Goal: Task Accomplishment & Management: Complete application form

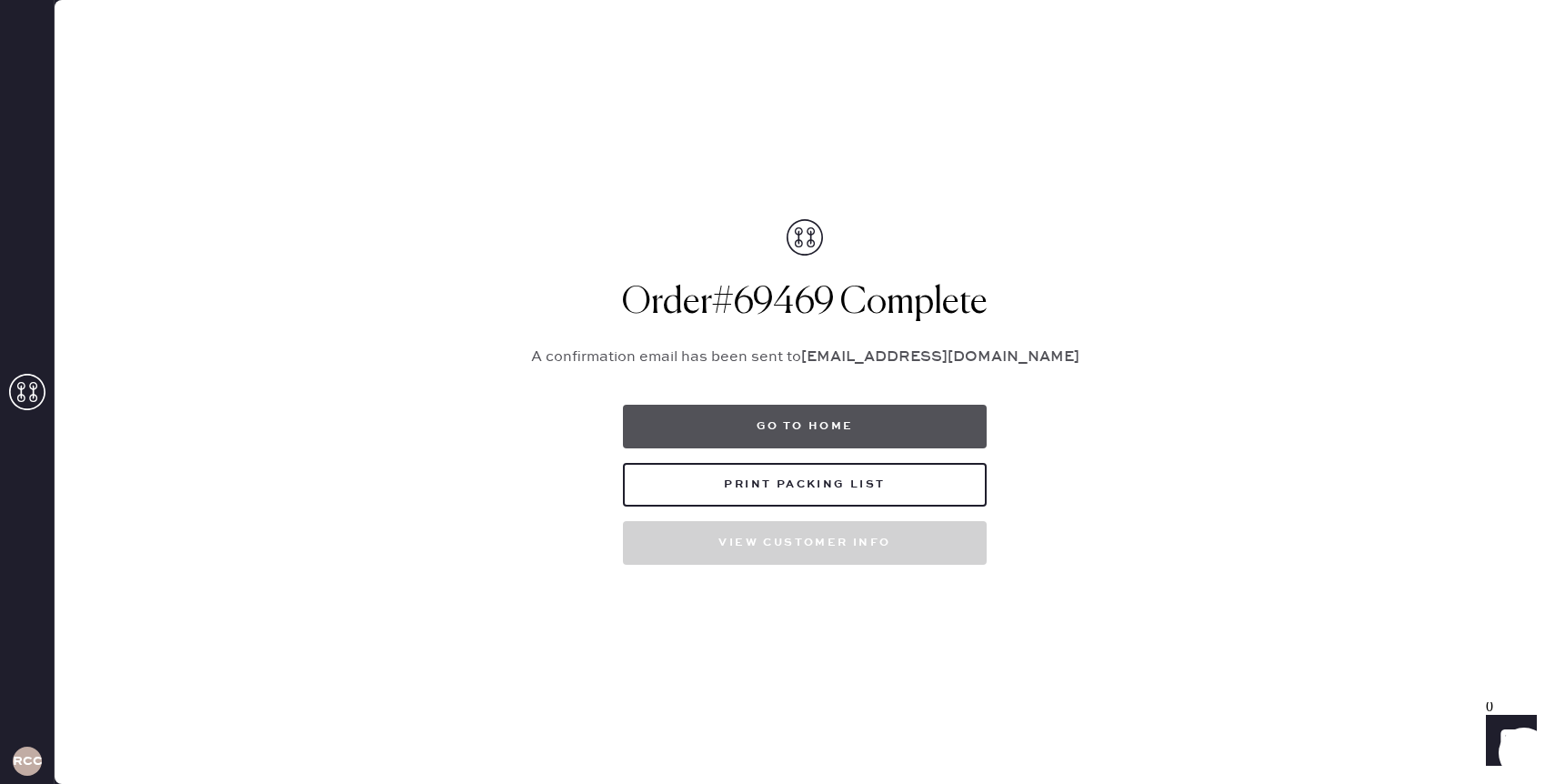
click at [865, 426] on button "Go to home" at bounding box center [804, 426] width 363 height 44
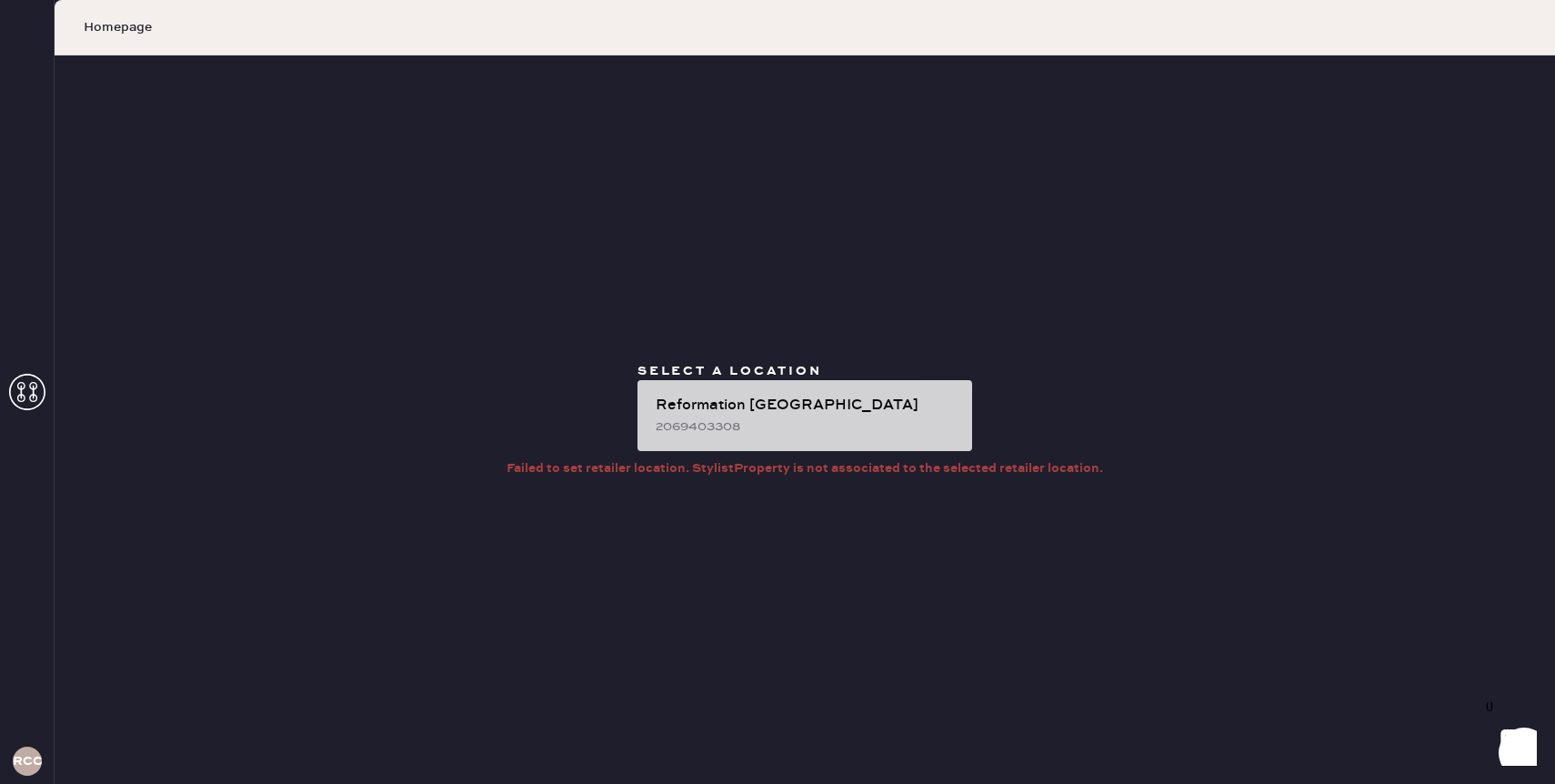
click at [794, 410] on div "Reformation [GEOGRAPHIC_DATA]" at bounding box center [807, 405] width 302 height 22
click at [789, 422] on div "2069403308" at bounding box center [807, 425] width 302 height 20
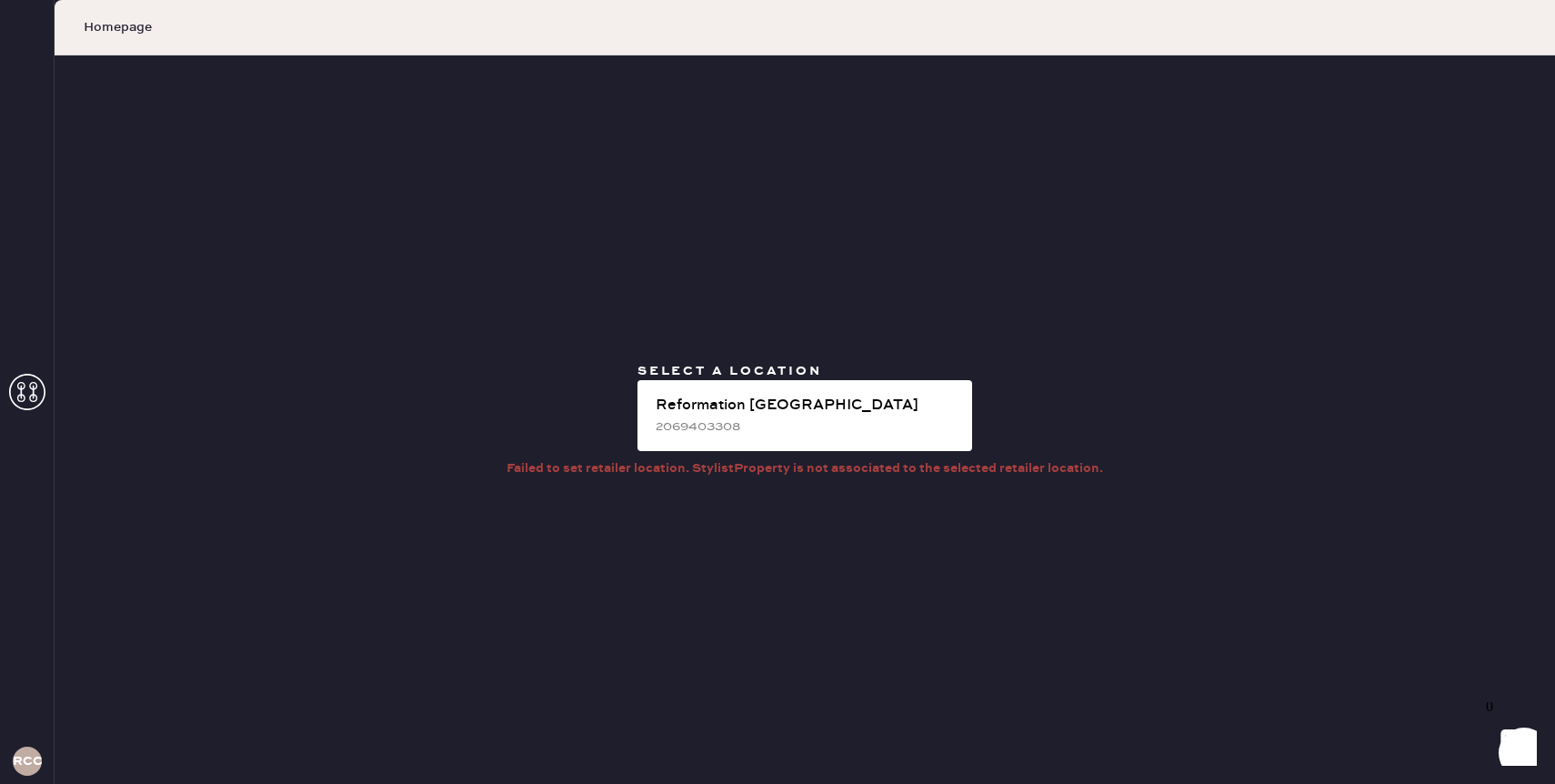
click at [127, 35] on span "Homepage" at bounding box center [117, 27] width 68 height 18
click at [127, 27] on span "Homepage" at bounding box center [117, 27] width 68 height 18
click at [33, 377] on use at bounding box center [28, 392] width 36 height 36
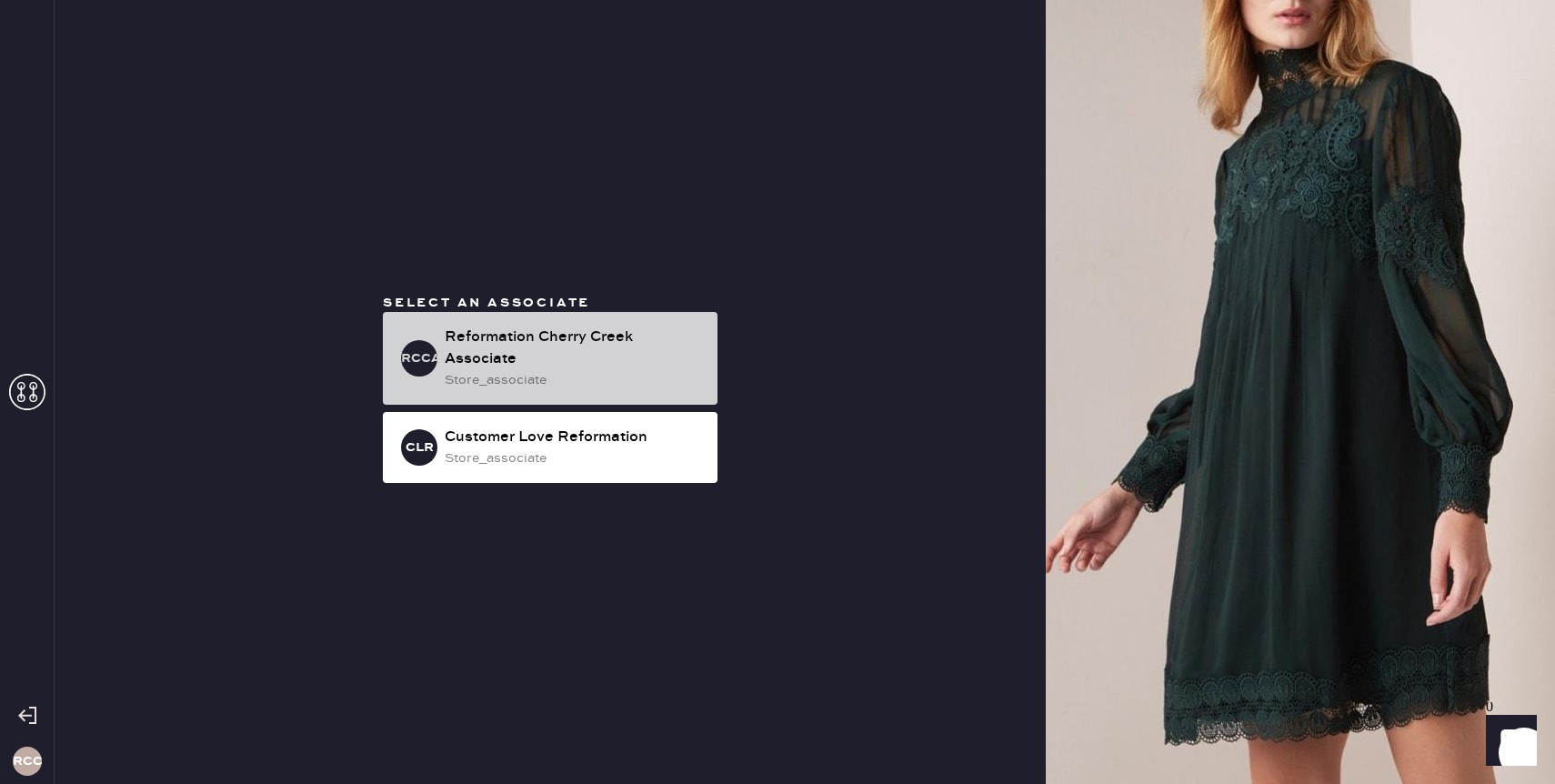
click at [516, 385] on div "store_associate" at bounding box center [574, 380] width 258 height 20
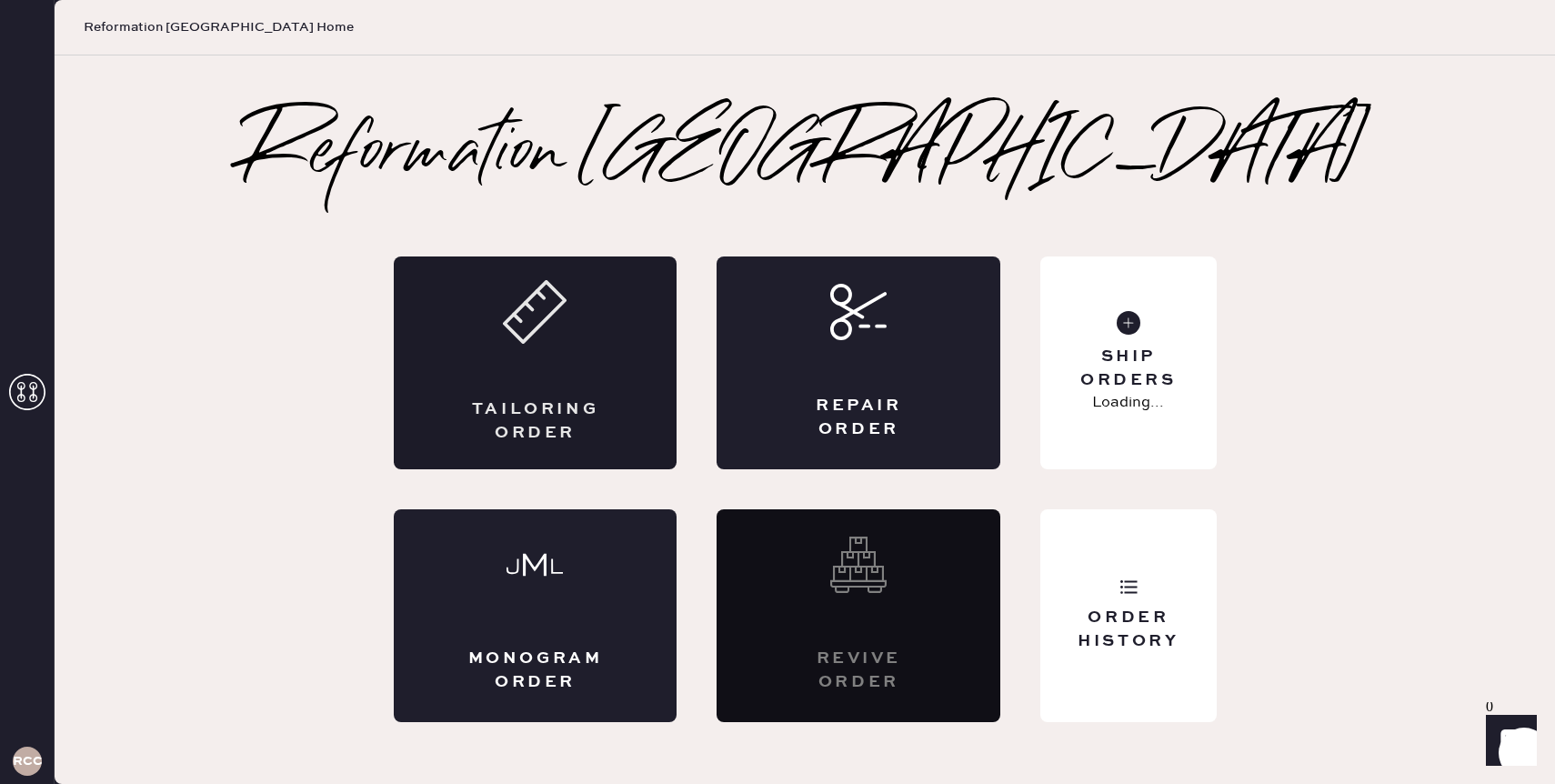
click at [560, 362] on div "Tailoring Order" at bounding box center [536, 362] width 284 height 212
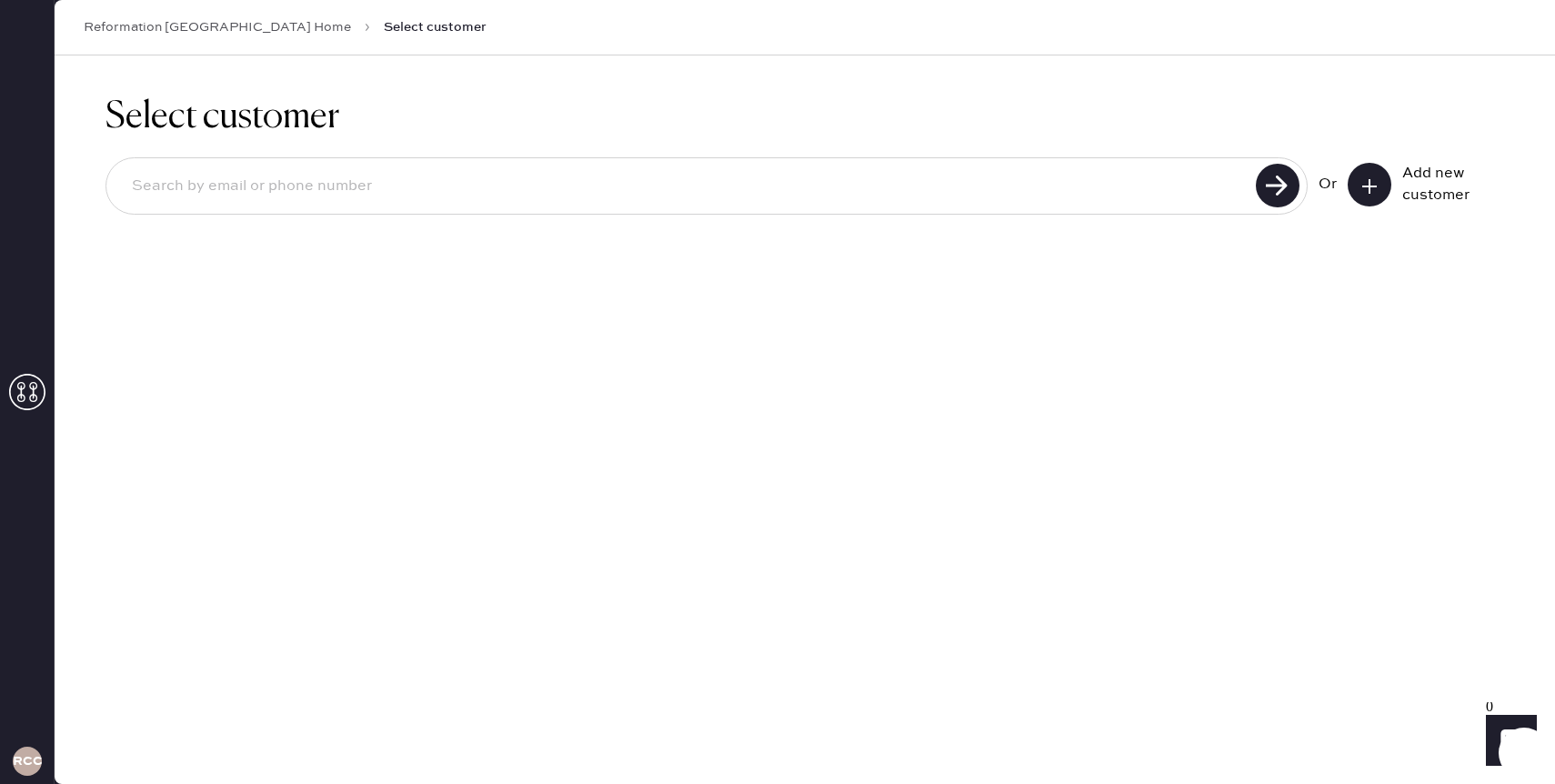
click at [858, 197] on input at bounding box center [684, 186] width 1133 height 42
type input "[EMAIL_ADDRESS][DOMAIN_NAME]"
click at [1373, 182] on icon at bounding box center [1369, 185] width 18 height 18
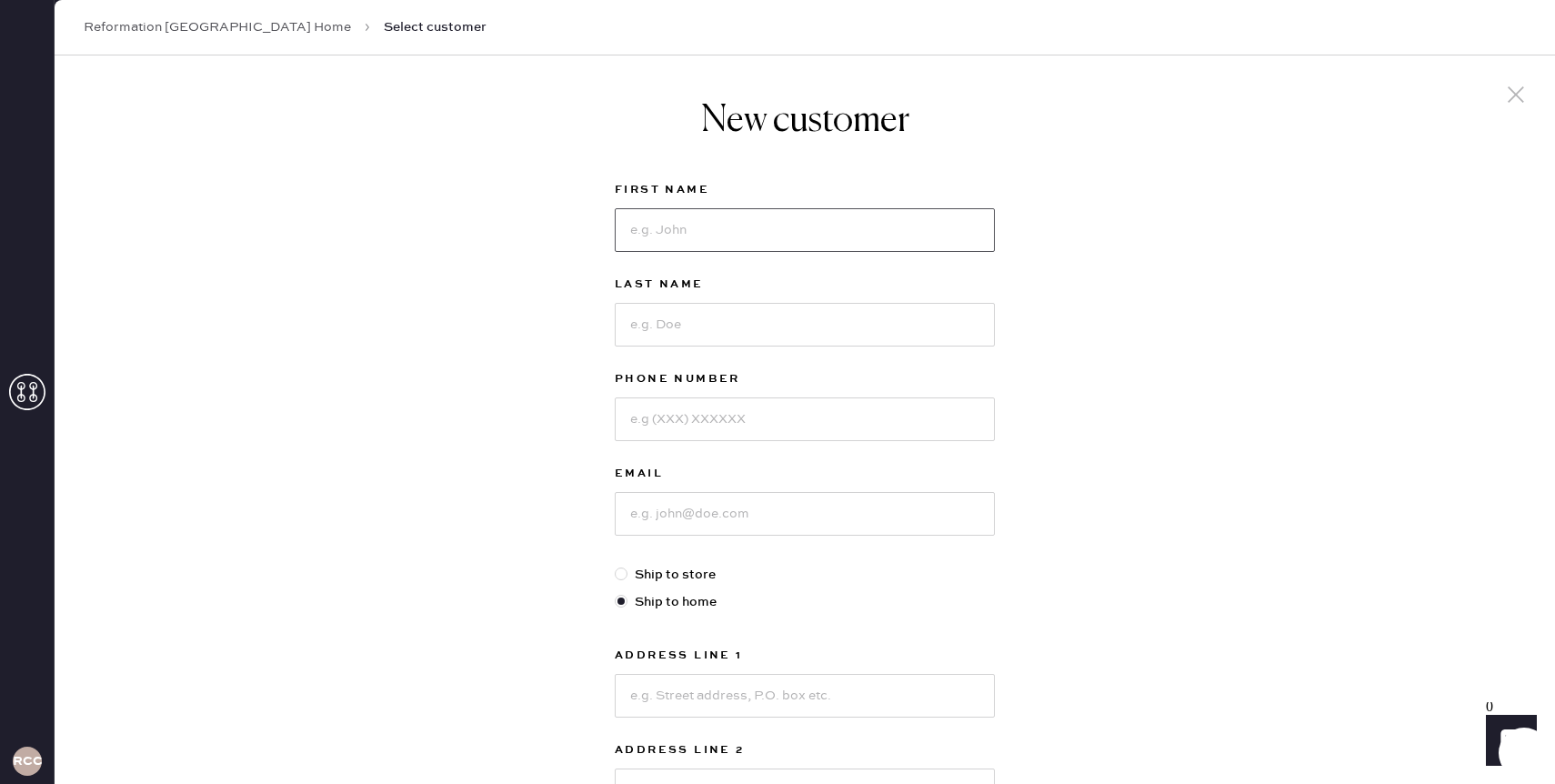
click at [809, 226] on input at bounding box center [804, 230] width 380 height 44
type input "[PERSON_NAME]"
type input "Taitel"
click at [735, 403] on input at bounding box center [804, 420] width 380 height 44
type input "6036860113"
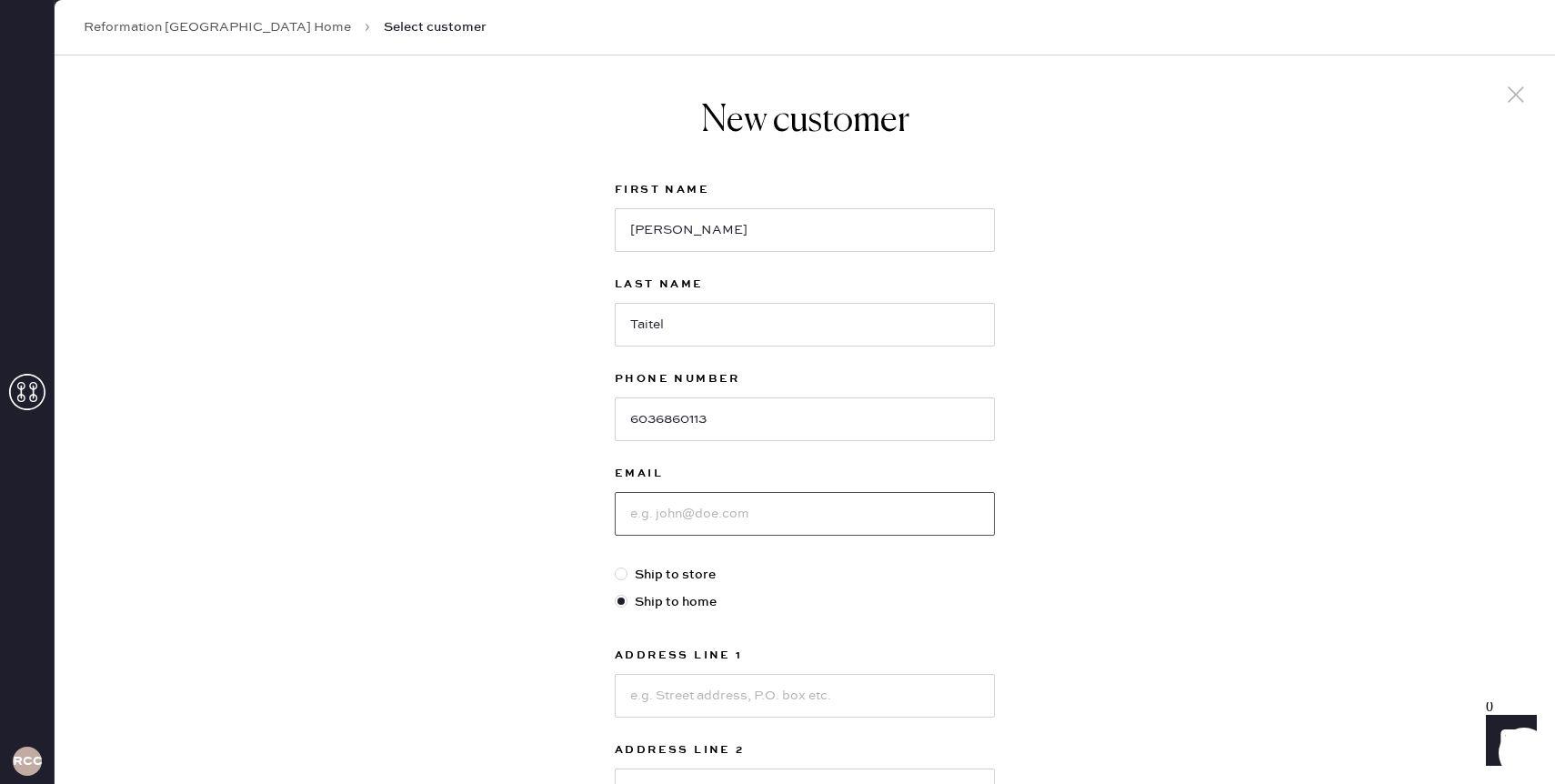
click at [734, 519] on input at bounding box center [804, 513] width 380 height 44
type input "t"
paste input "[EMAIL_ADDRESS][DOMAIN_NAME]"
type input "[EMAIL_ADDRESS][DOMAIN_NAME]"
click at [656, 682] on input at bounding box center [804, 696] width 380 height 44
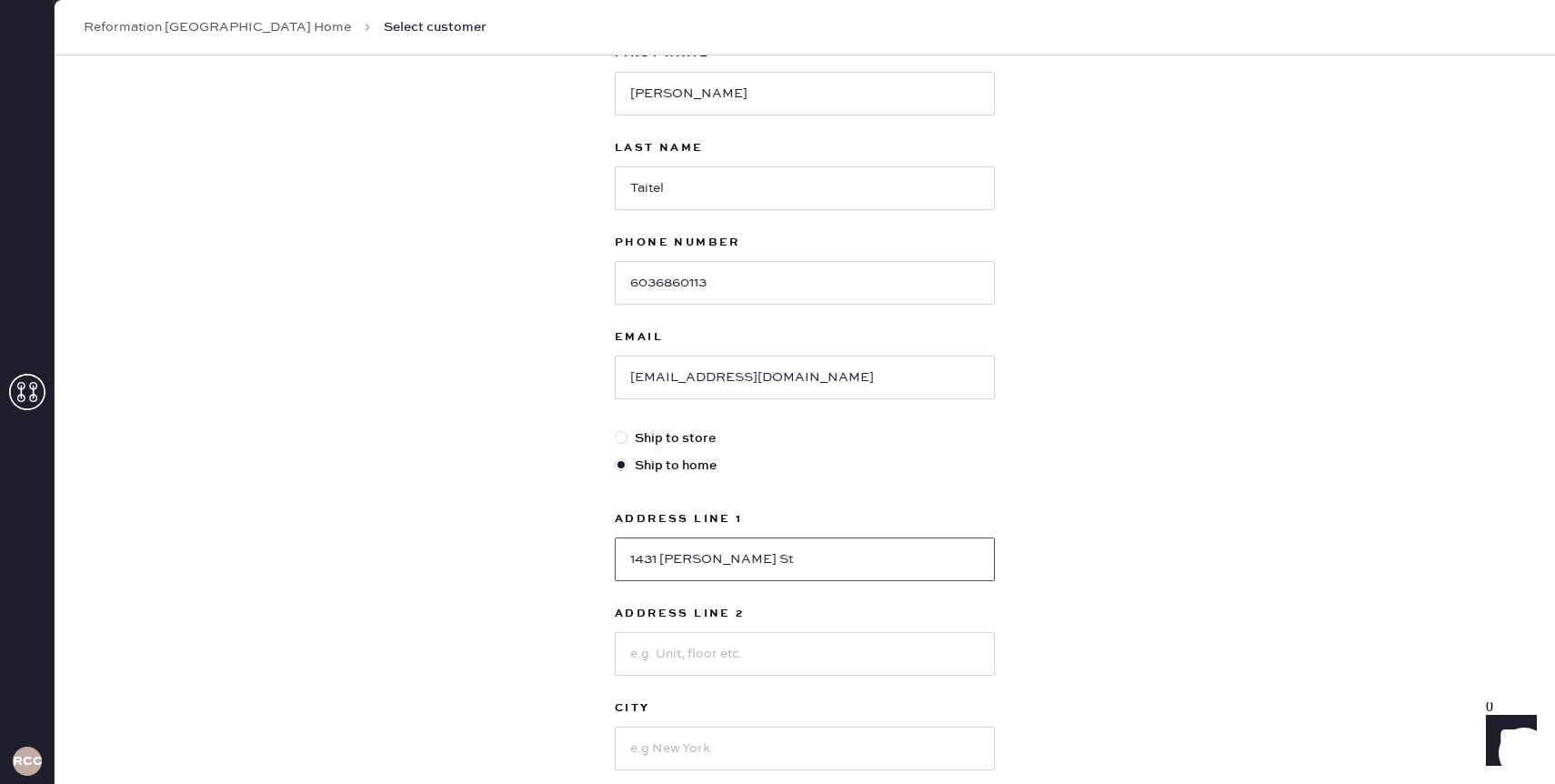
click at [712, 572] on input "1431 [PERSON_NAME] St" at bounding box center [804, 559] width 380 height 44
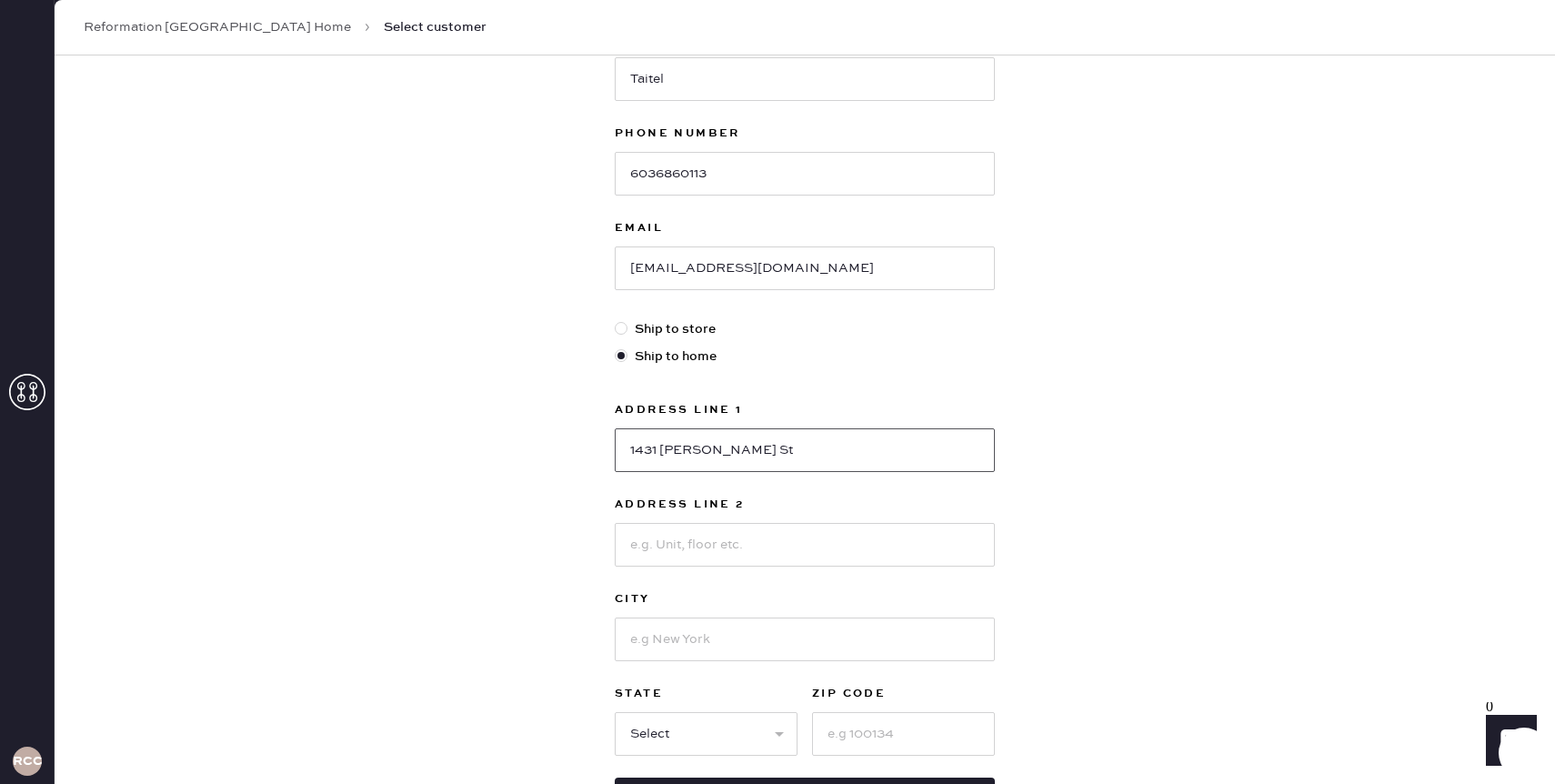
scroll to position [296, 0]
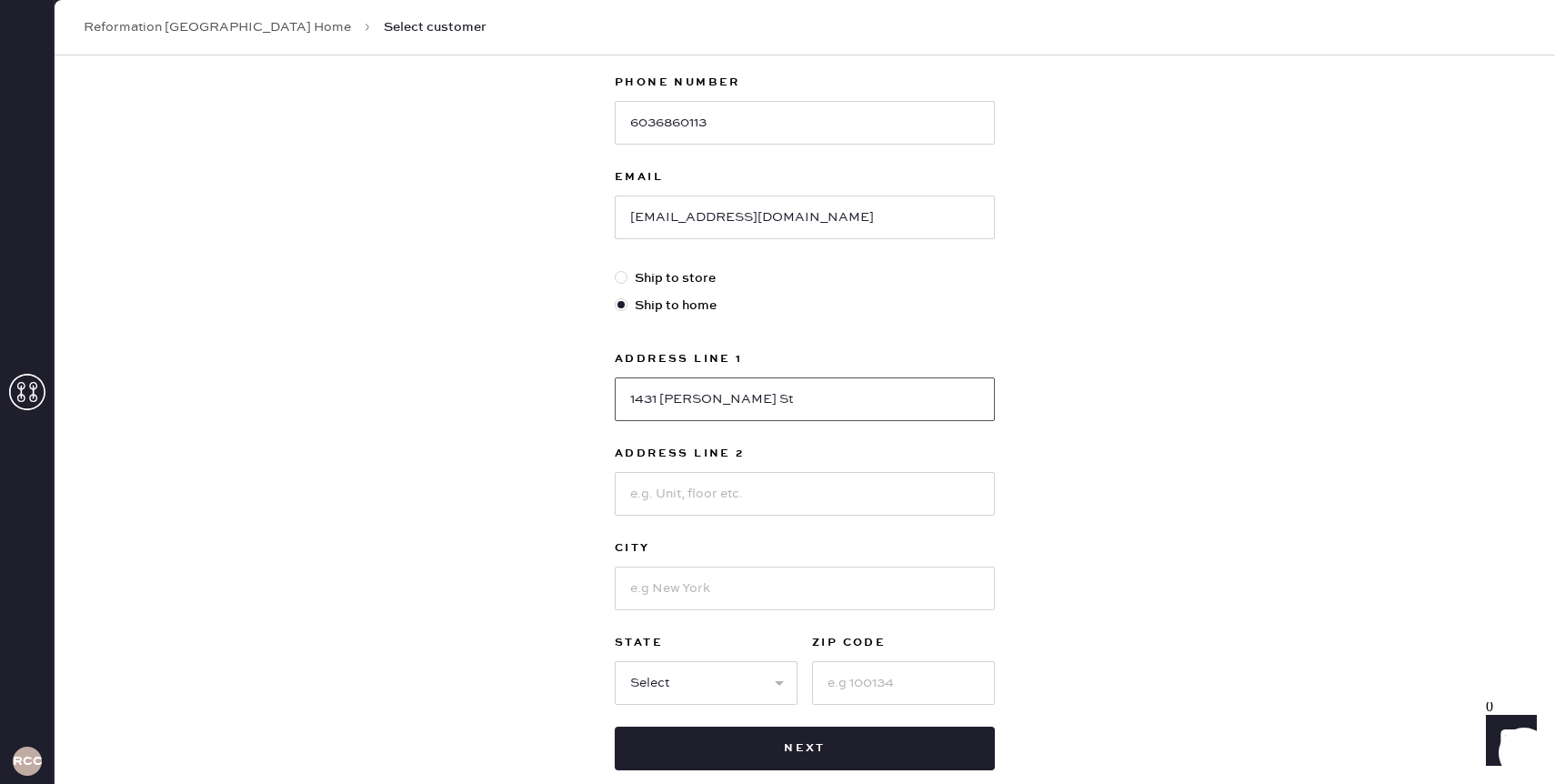
type input "1431 [PERSON_NAME] St"
click at [722, 492] on input at bounding box center [804, 493] width 380 height 44
type input "Apt A"
click at [712, 581] on input at bounding box center [804, 588] width 380 height 44
type input "[GEOGRAPHIC_DATA]"
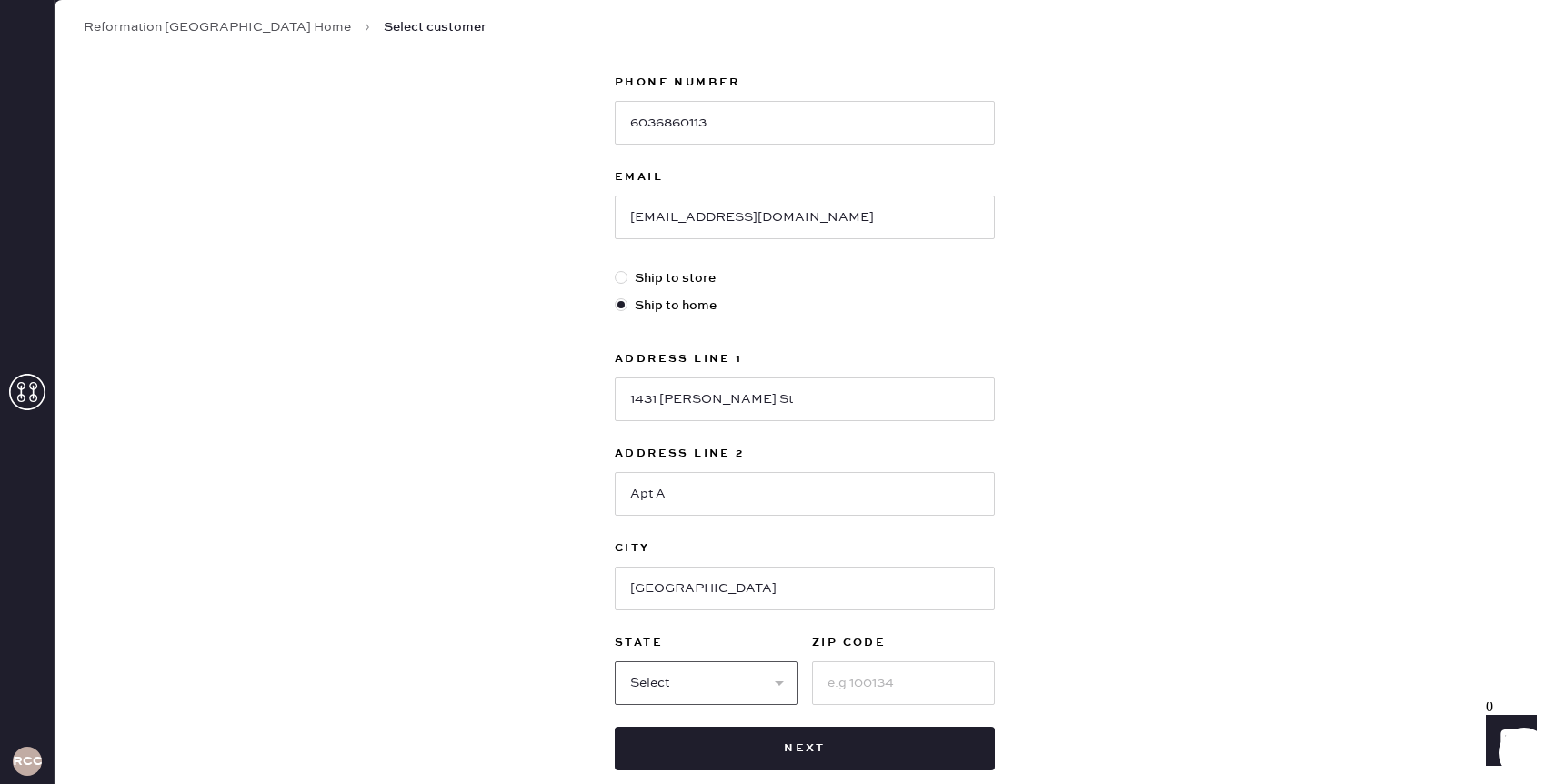
click at [712, 686] on select "Select AK AL AR AZ CA CO CT [GEOGRAPHIC_DATA] DE FL [GEOGRAPHIC_DATA] HI [GEOGR…" at bounding box center [706, 683] width 183 height 44
select select "CO"
click at [845, 681] on input at bounding box center [903, 683] width 183 height 44
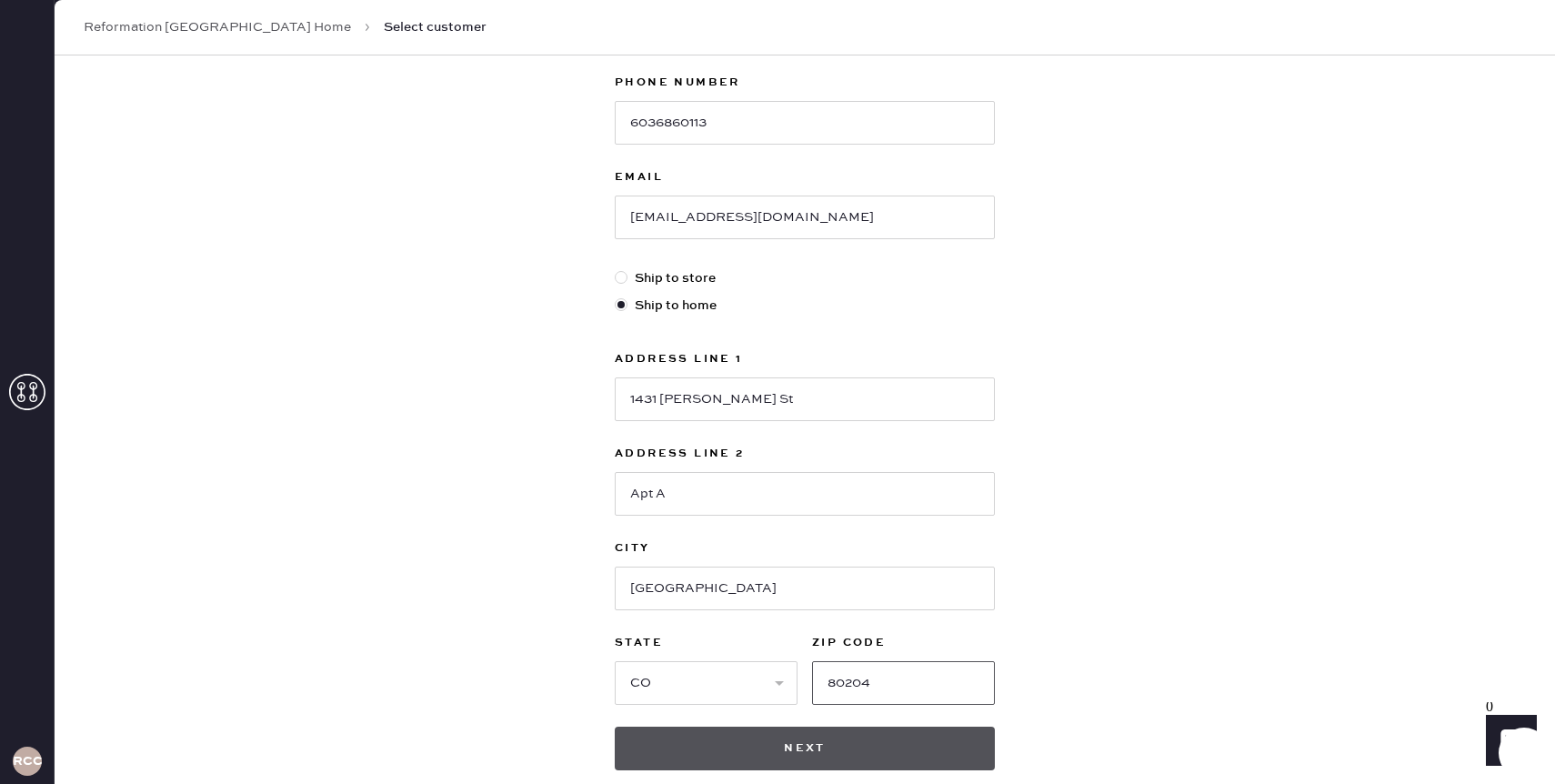
type input "80204"
click at [847, 761] on button "Next" at bounding box center [804, 749] width 380 height 44
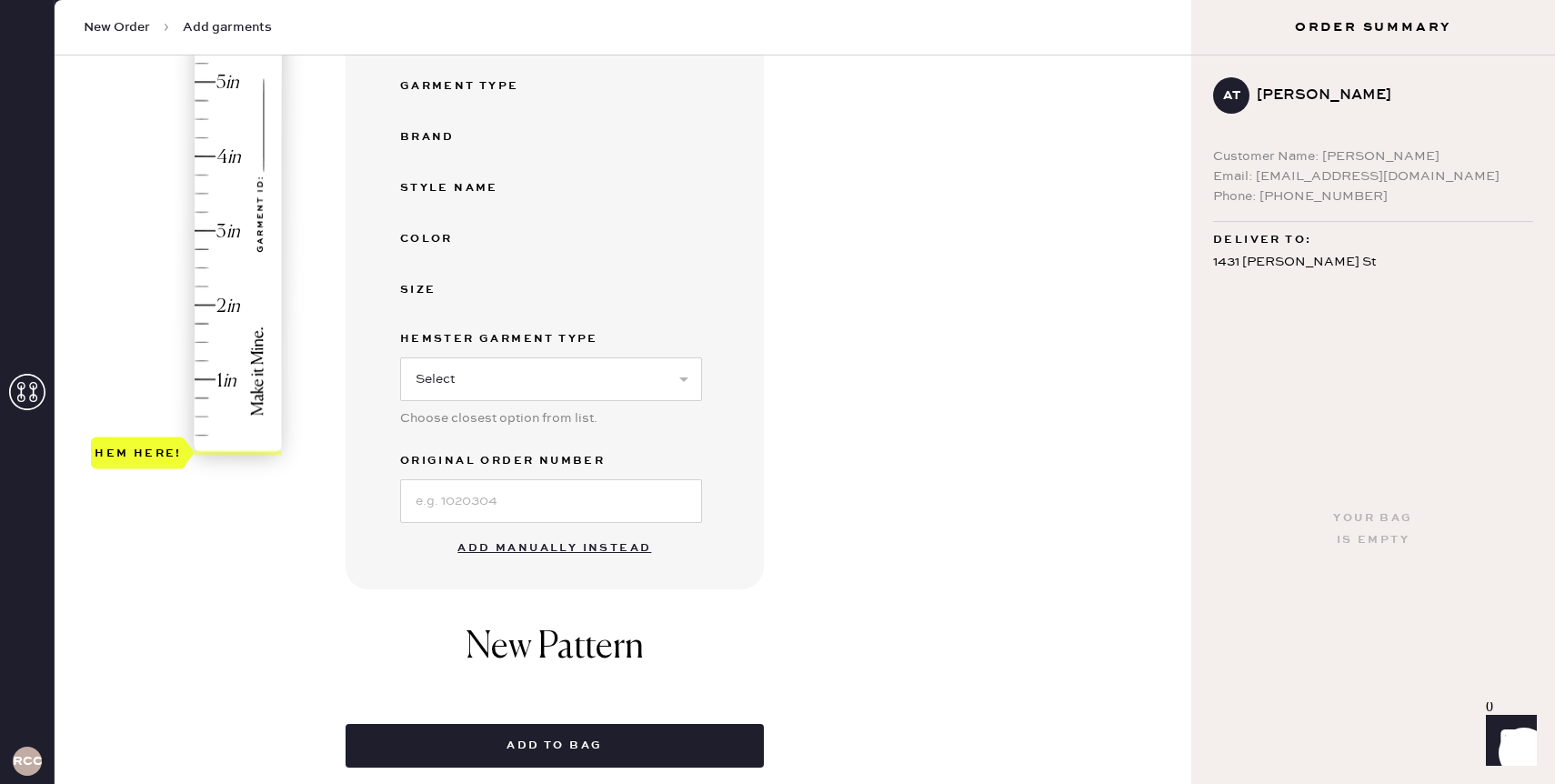
scroll to position [352, 0]
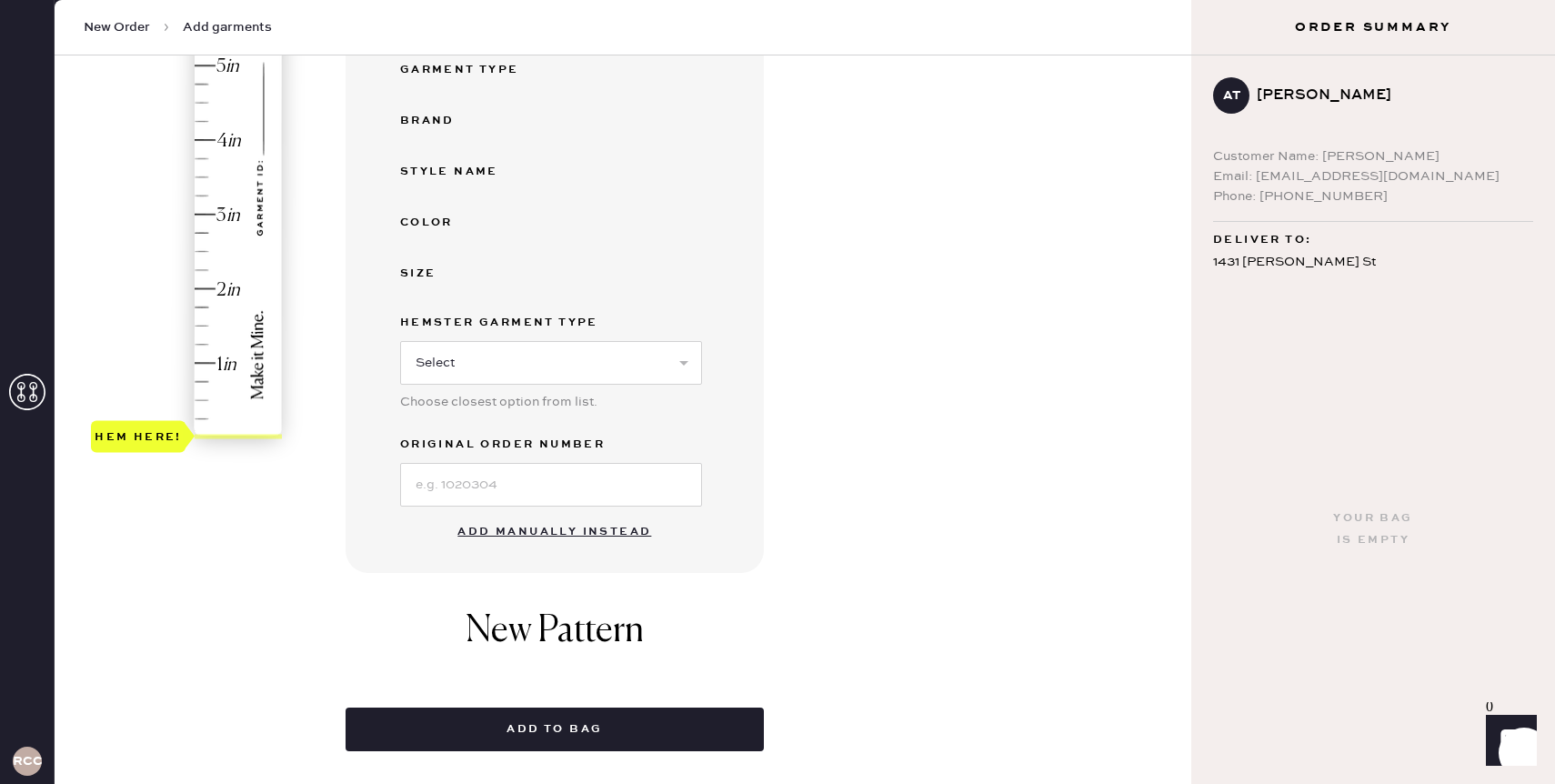
click at [612, 518] on button "Add manually instead" at bounding box center [554, 532] width 215 height 36
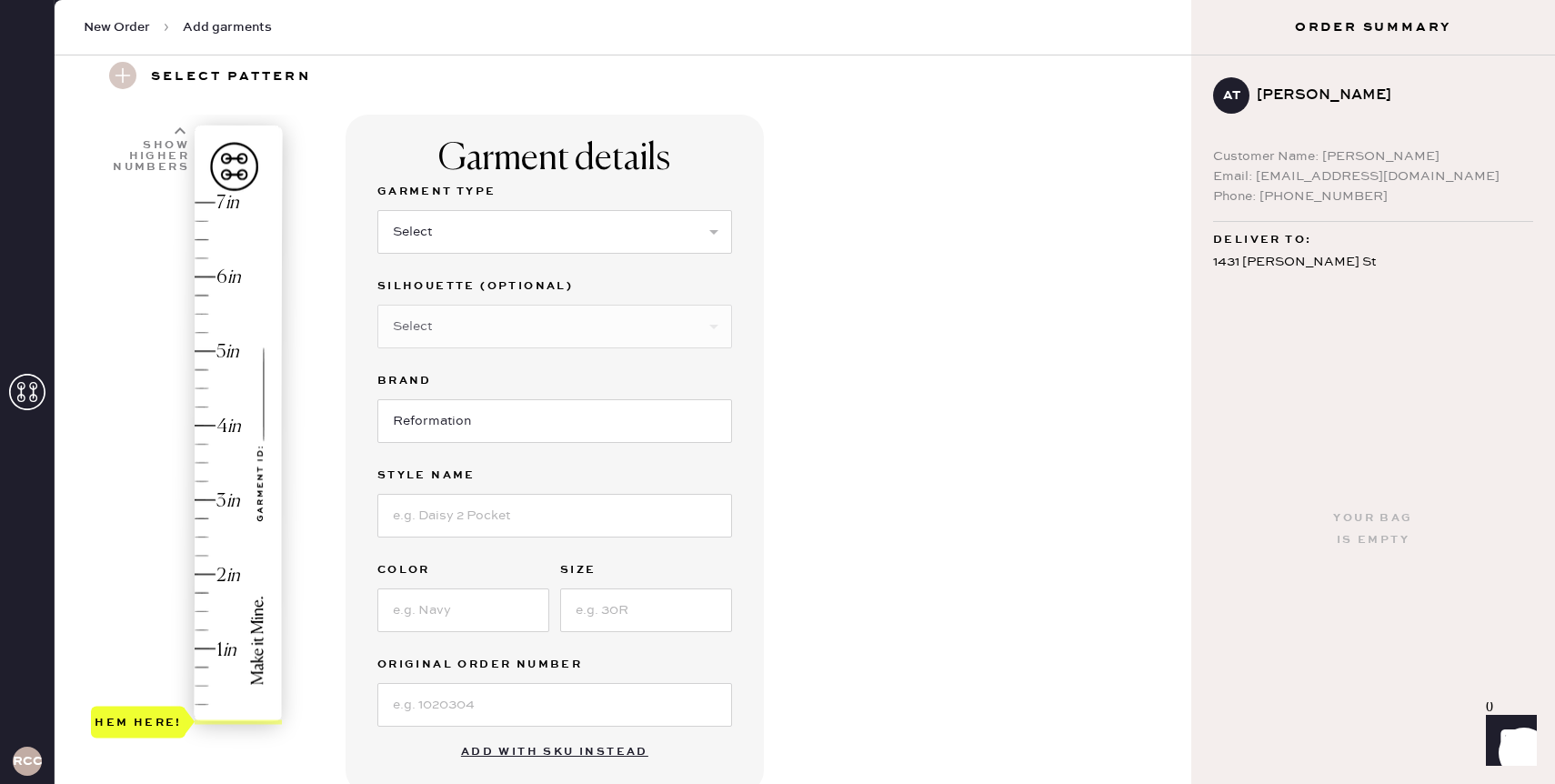
scroll to position [63, 0]
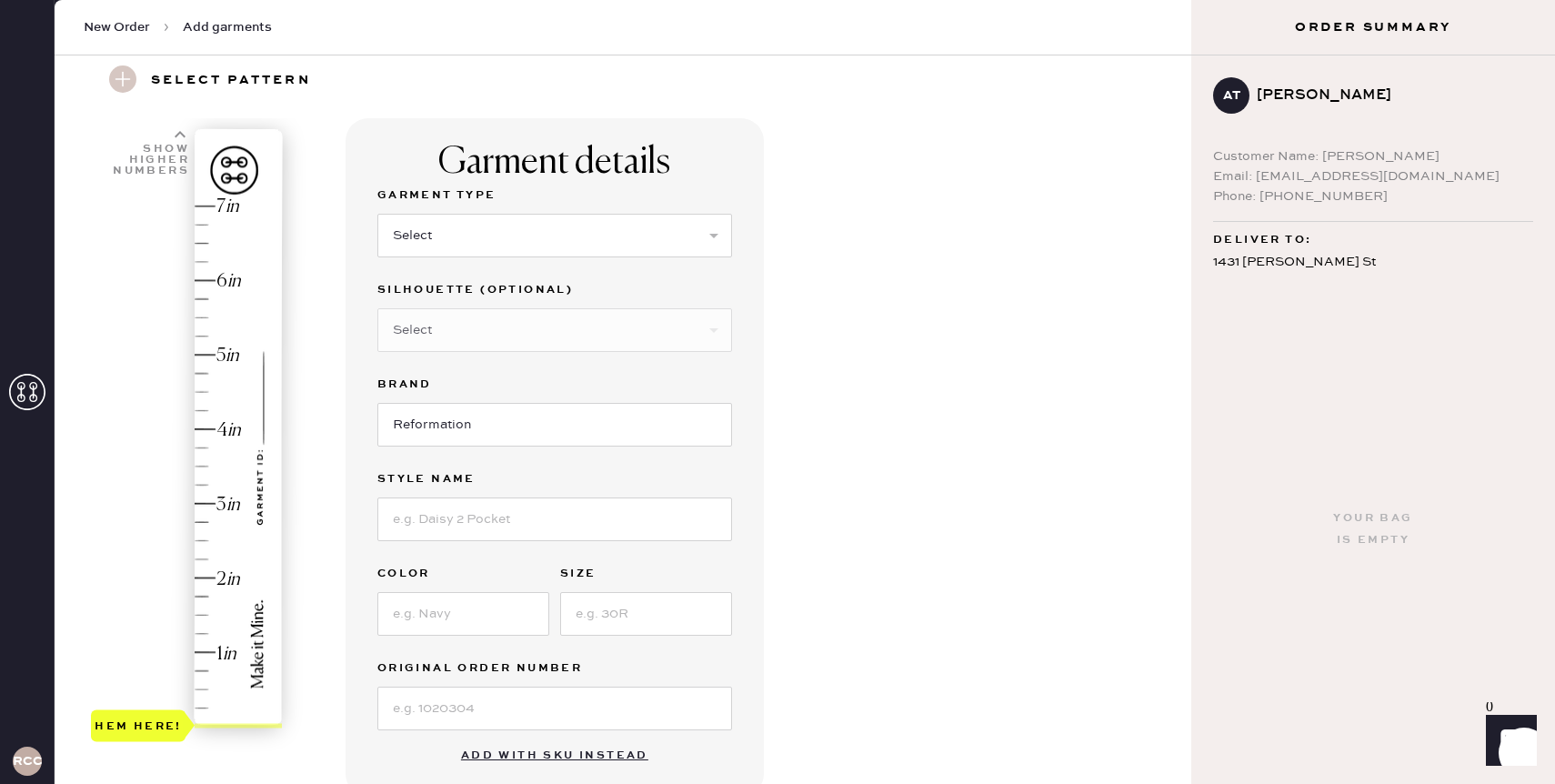
click at [181, 134] on use at bounding box center [180, 134] width 11 height 7
click at [404, 242] on select "Select Basic Skirt Jeans Leggings Pants Shorts Basic Sleeved Dress Basic Sleeve…" at bounding box center [555, 235] width 355 height 44
select select "6"
click at [506, 353] on div "Silhouette (optional) Select Maxi Dress Midi Dress Mini Dress Other" at bounding box center [555, 326] width 355 height 95
click at [502, 318] on select "Select Maxi Dress Midi Dress Mini Dress Other" at bounding box center [555, 330] width 355 height 44
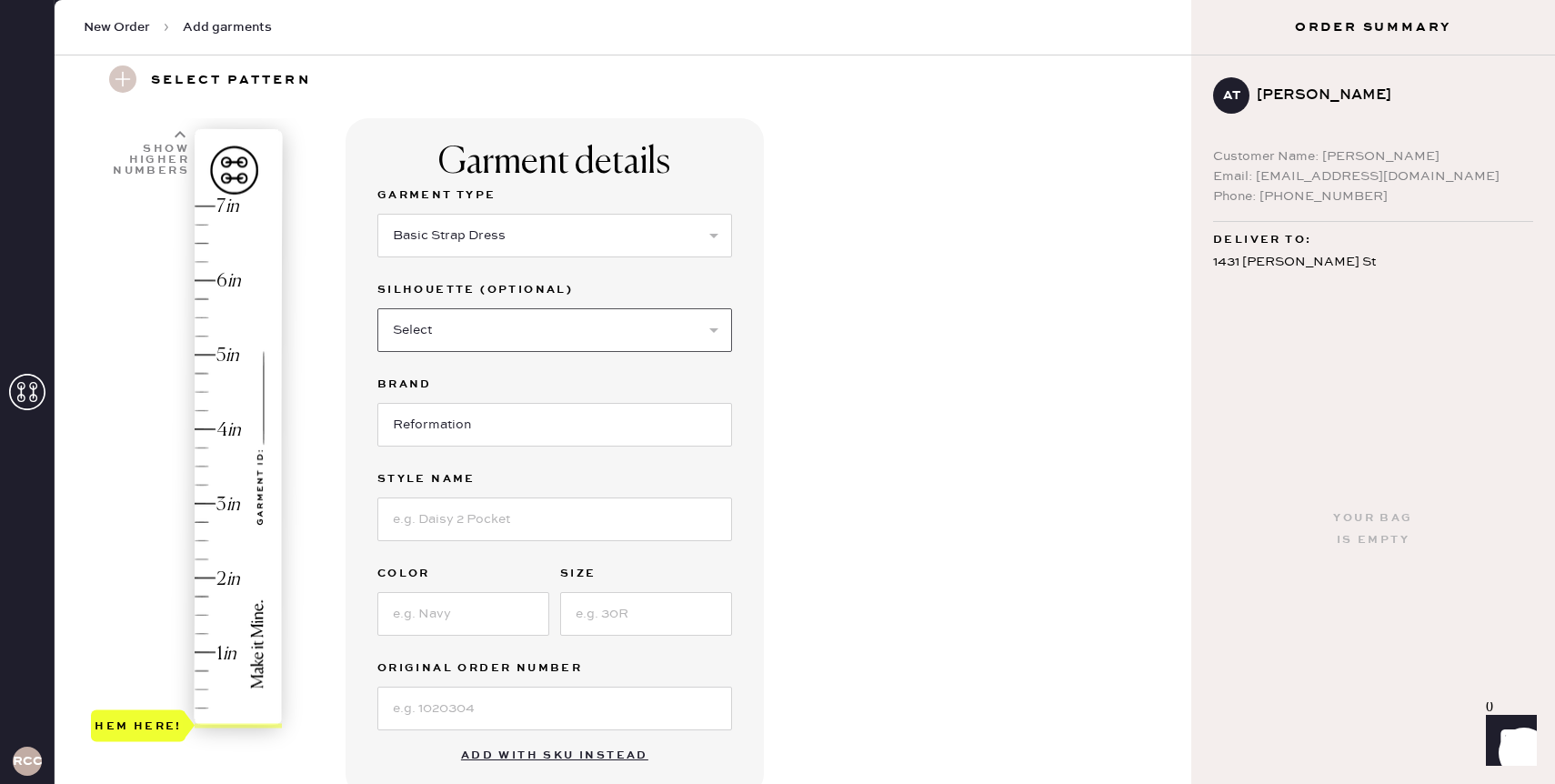
select select "39"
click at [447, 514] on input at bounding box center [555, 519] width 355 height 44
type input "[DEMOGRAPHIC_DATA]"
click at [427, 611] on input at bounding box center [464, 614] width 172 height 44
type input "Tarragon"
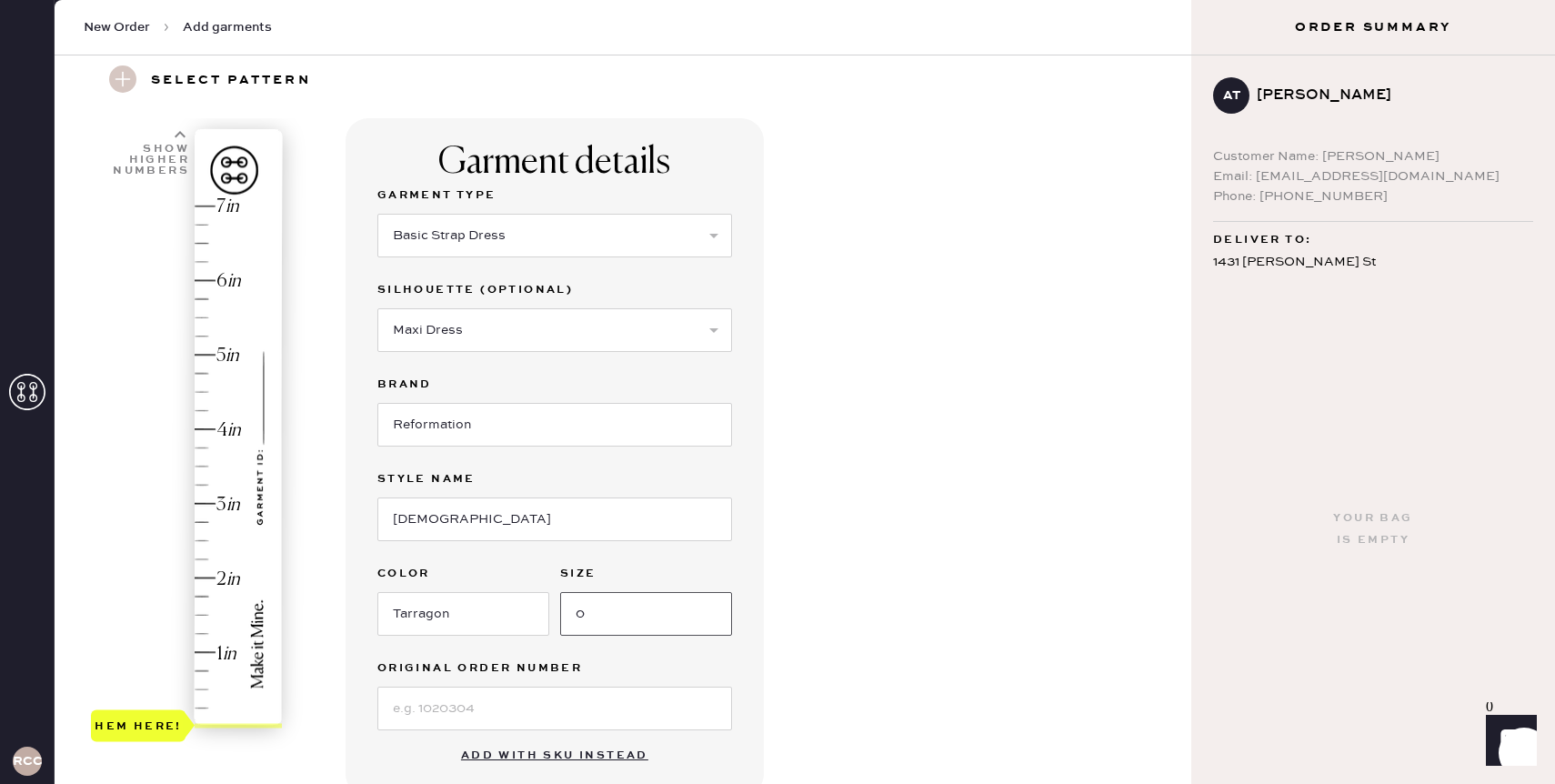
type input "0"
click at [550, 717] on input at bounding box center [555, 708] width 355 height 44
type input "s"
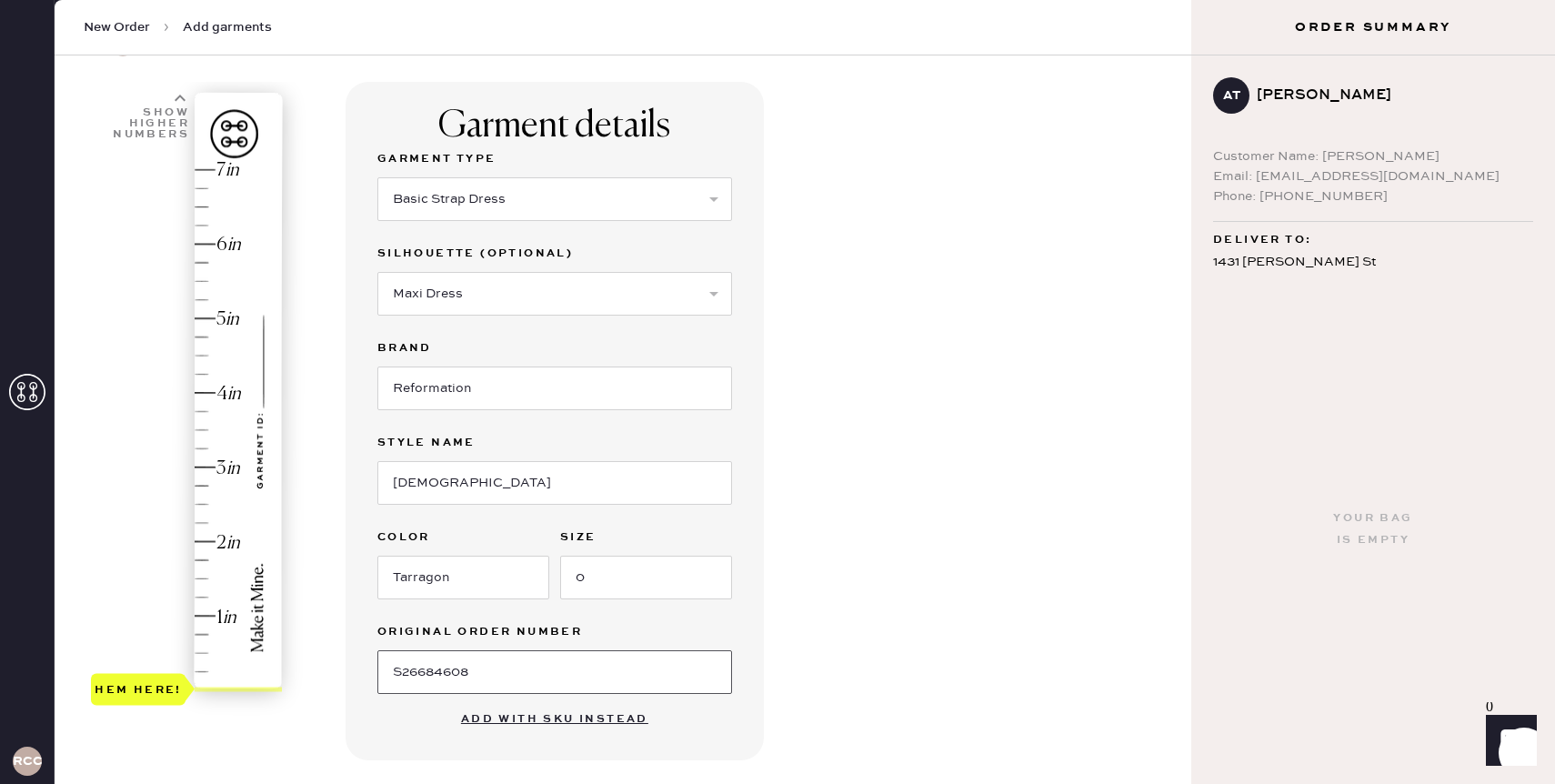
scroll to position [0, 0]
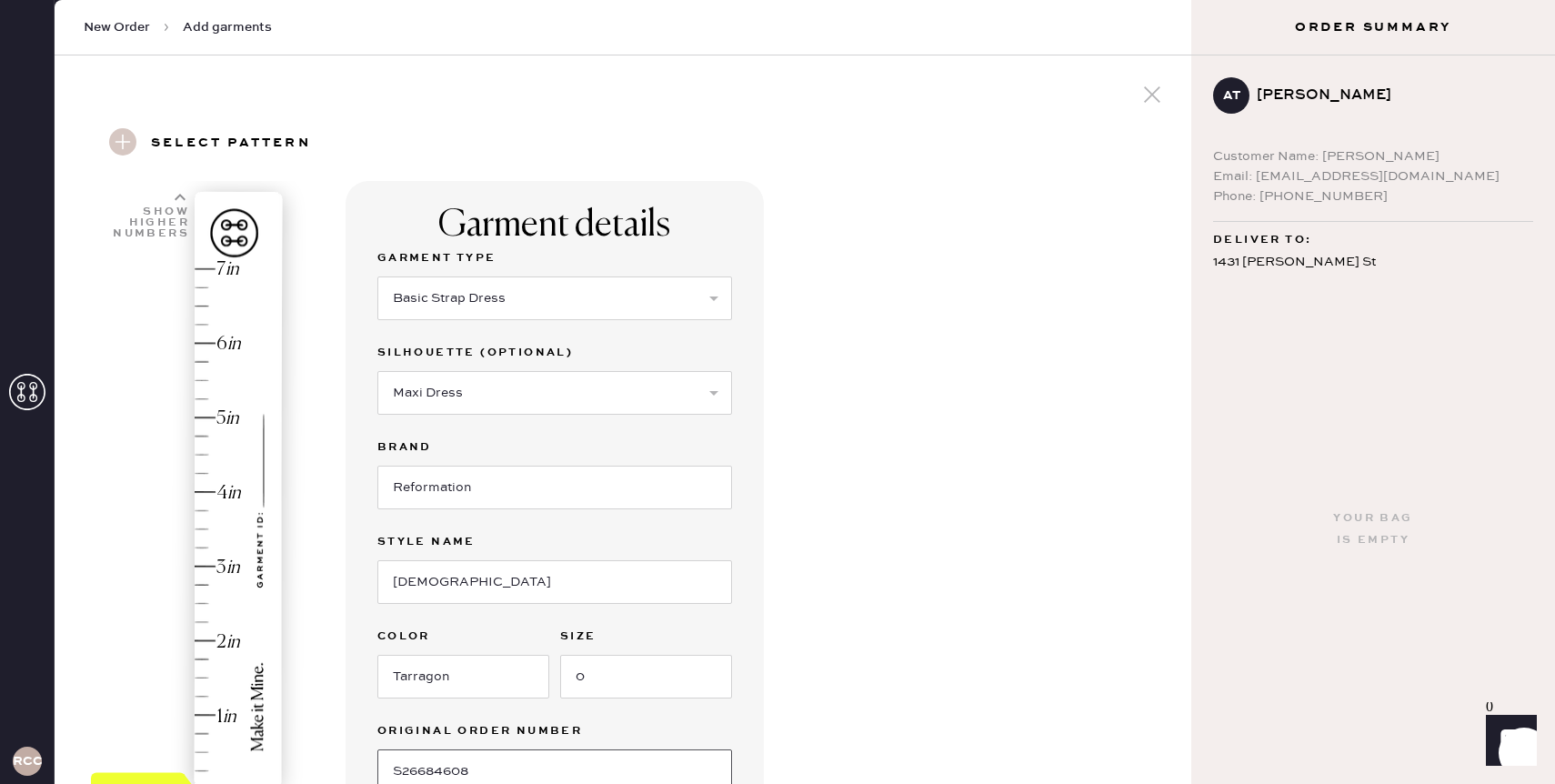
type input "S26684608"
click at [181, 201] on icon at bounding box center [180, 197] width 11 height 11
type input "8"
click at [208, 267] on div "Hem here!" at bounding box center [187, 529] width 194 height 536
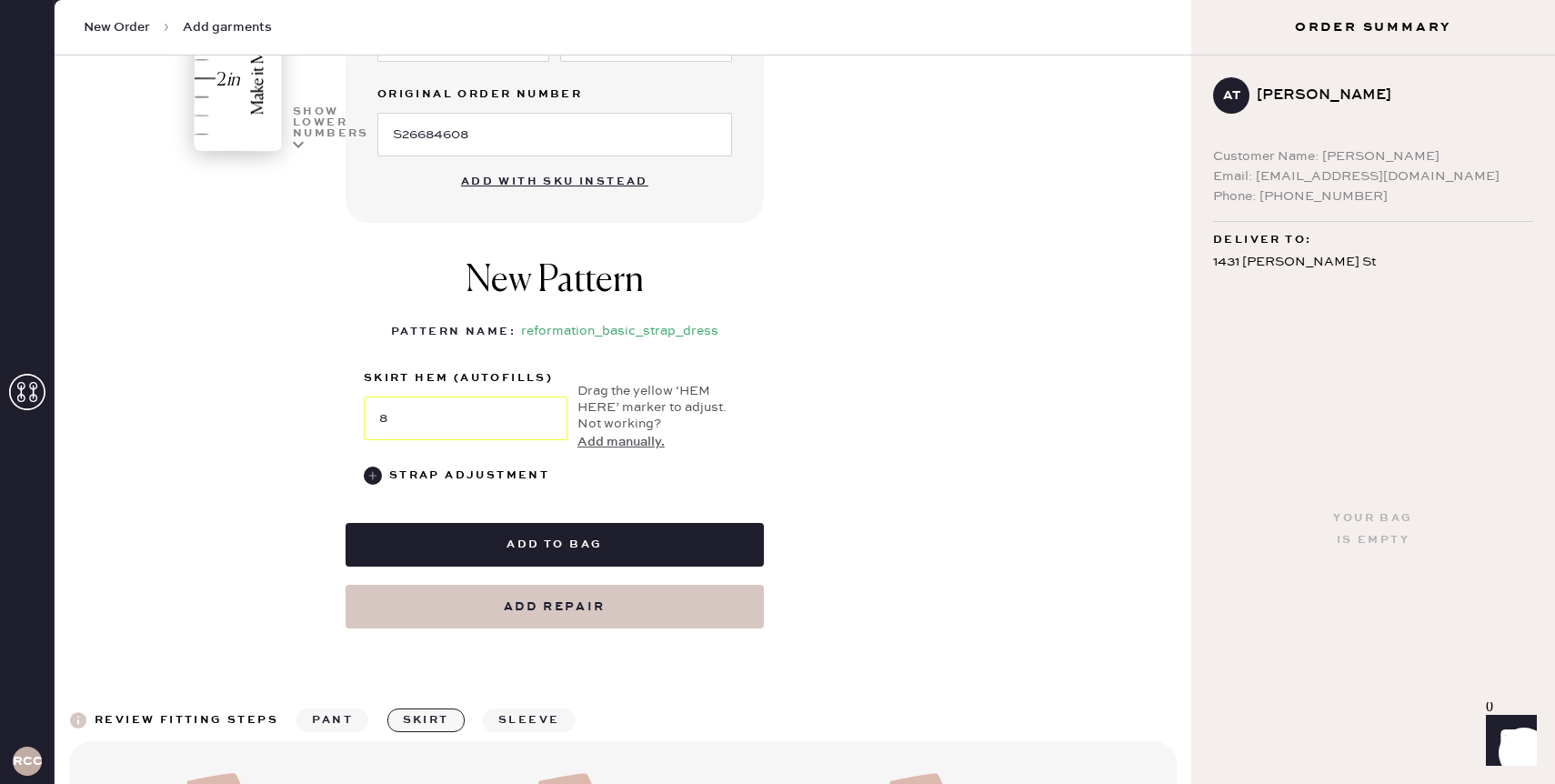
scroll to position [642, 0]
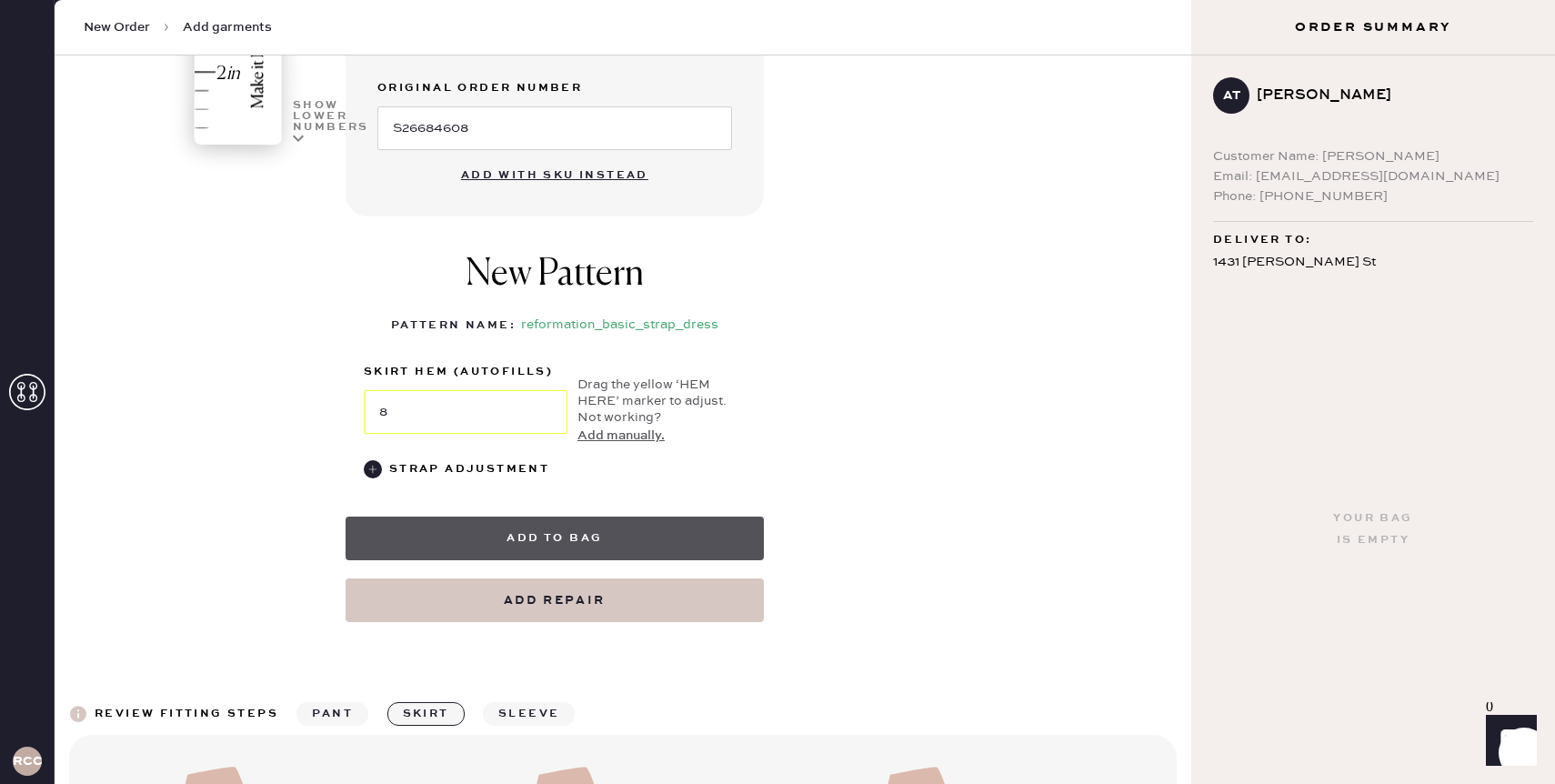
click at [544, 532] on button "Add to bag" at bounding box center [554, 538] width 418 height 44
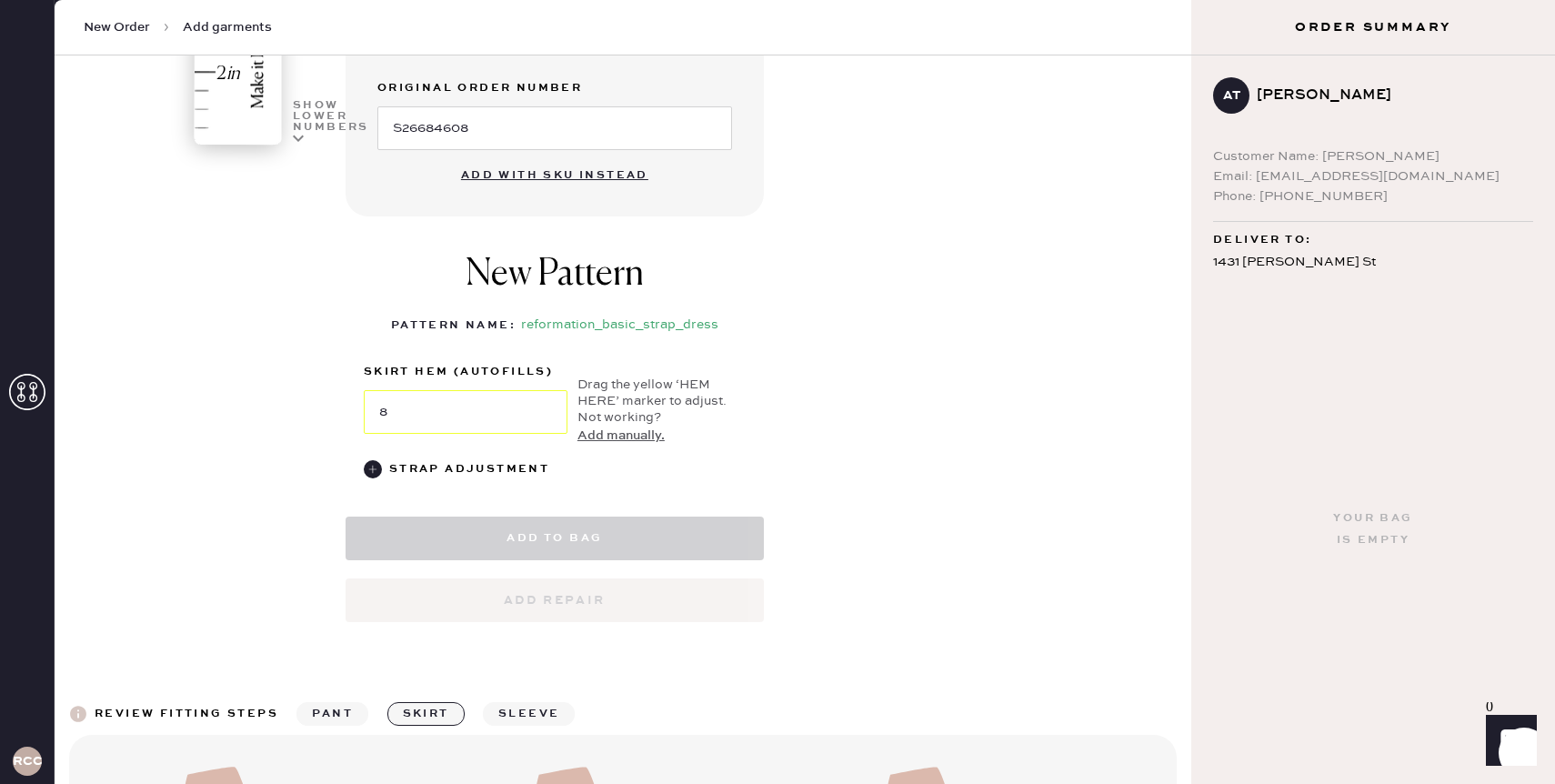
select select "6"
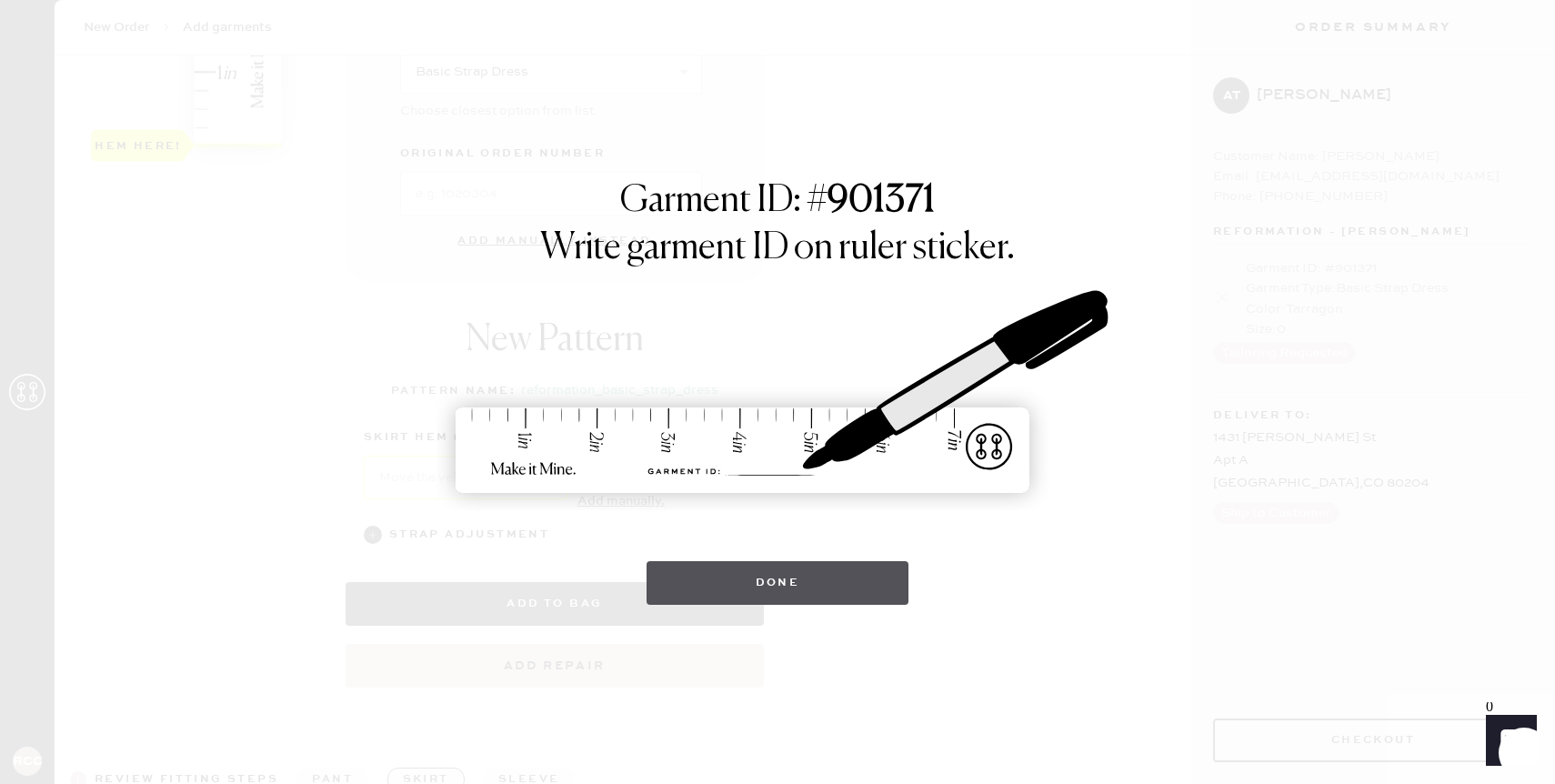
click at [721, 591] on button "Done" at bounding box center [778, 583] width 263 height 44
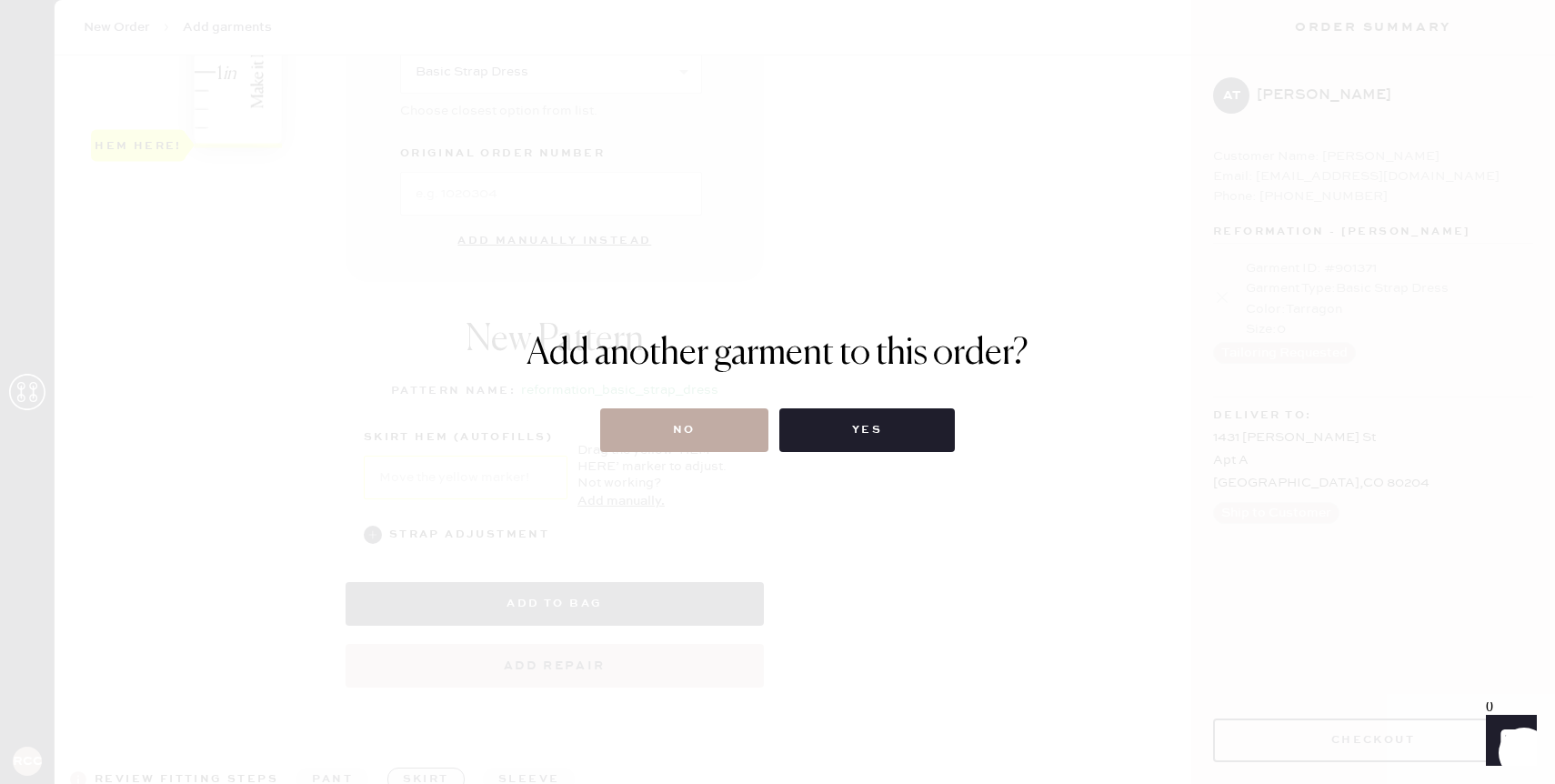
click at [685, 438] on button "No" at bounding box center [685, 430] width 168 height 44
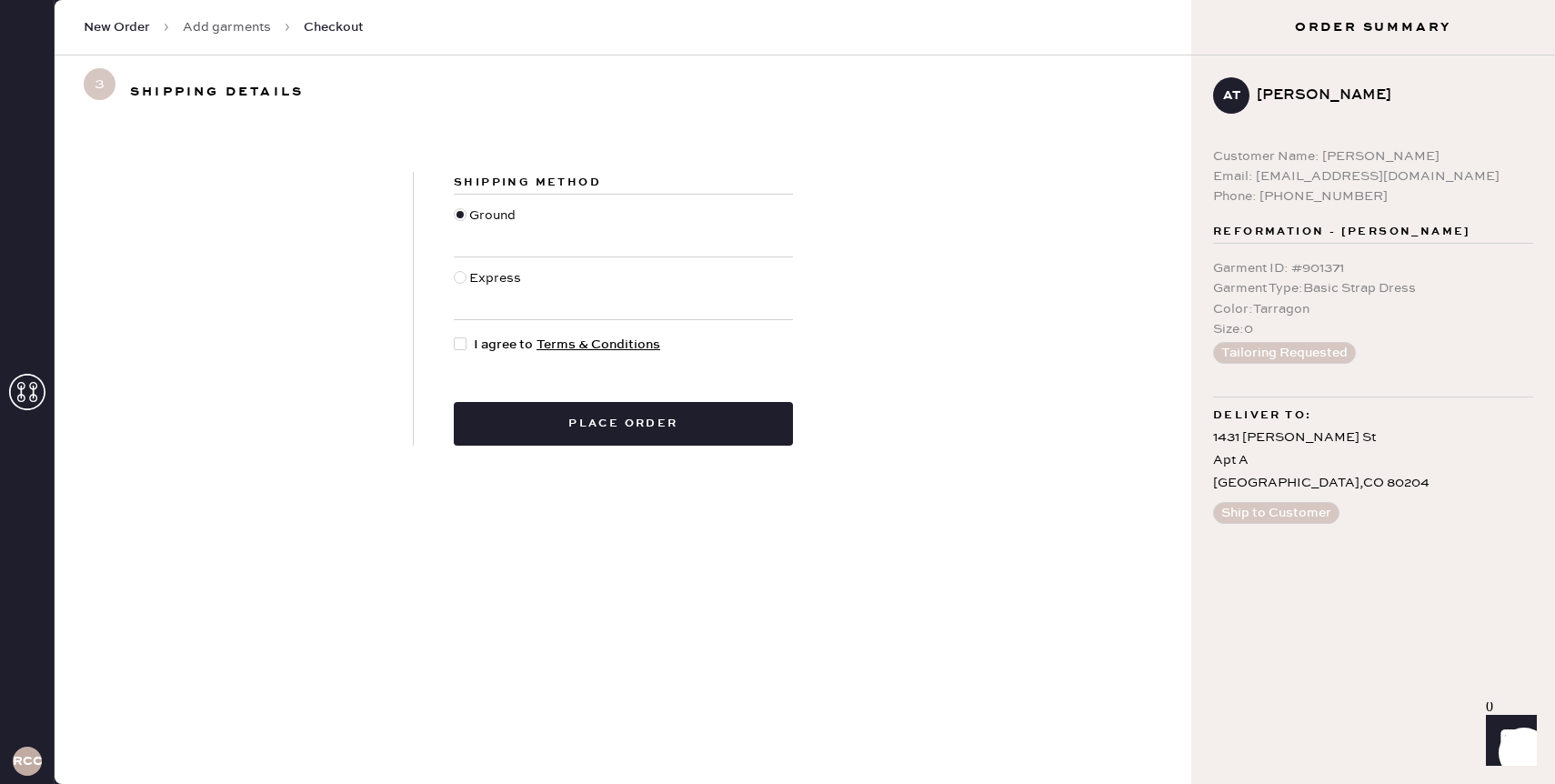
click at [458, 347] on div at bounding box center [459, 343] width 12 height 12
click at [454, 336] on input "I agree to Terms & Conditions" at bounding box center [453, 335] width 1 height 1
checkbox input "true"
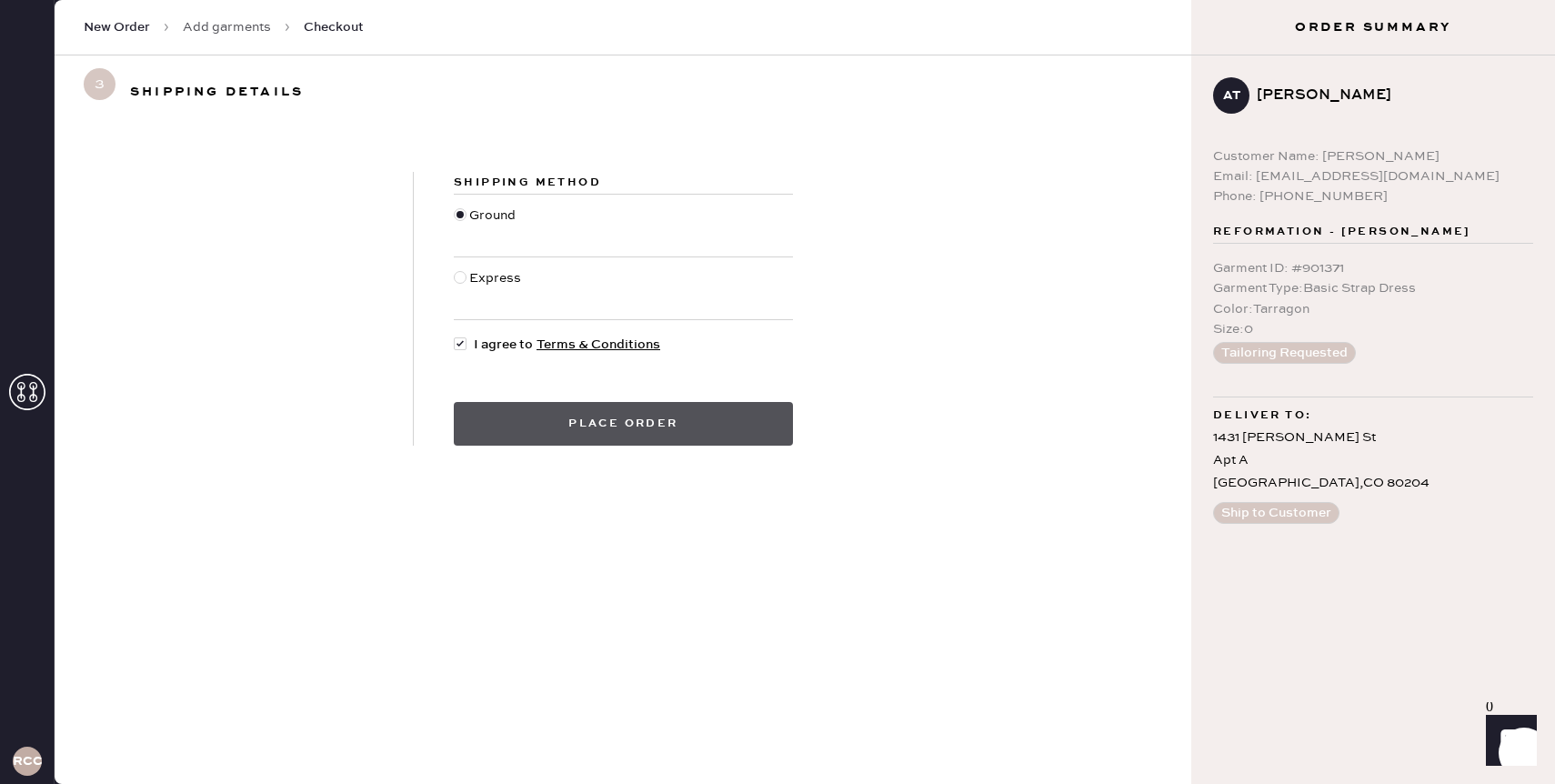
click at [508, 425] on button "Place order" at bounding box center [623, 424] width 339 height 44
